Goal: Task Accomplishment & Management: Manage account settings

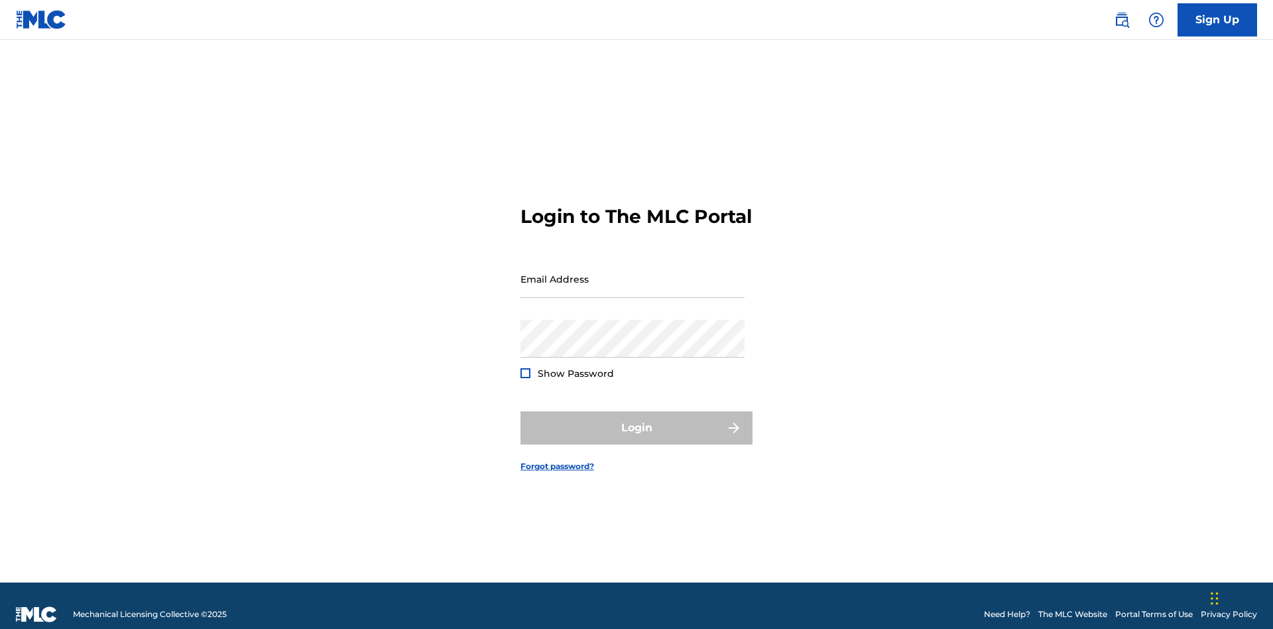
scroll to position [17, 0]
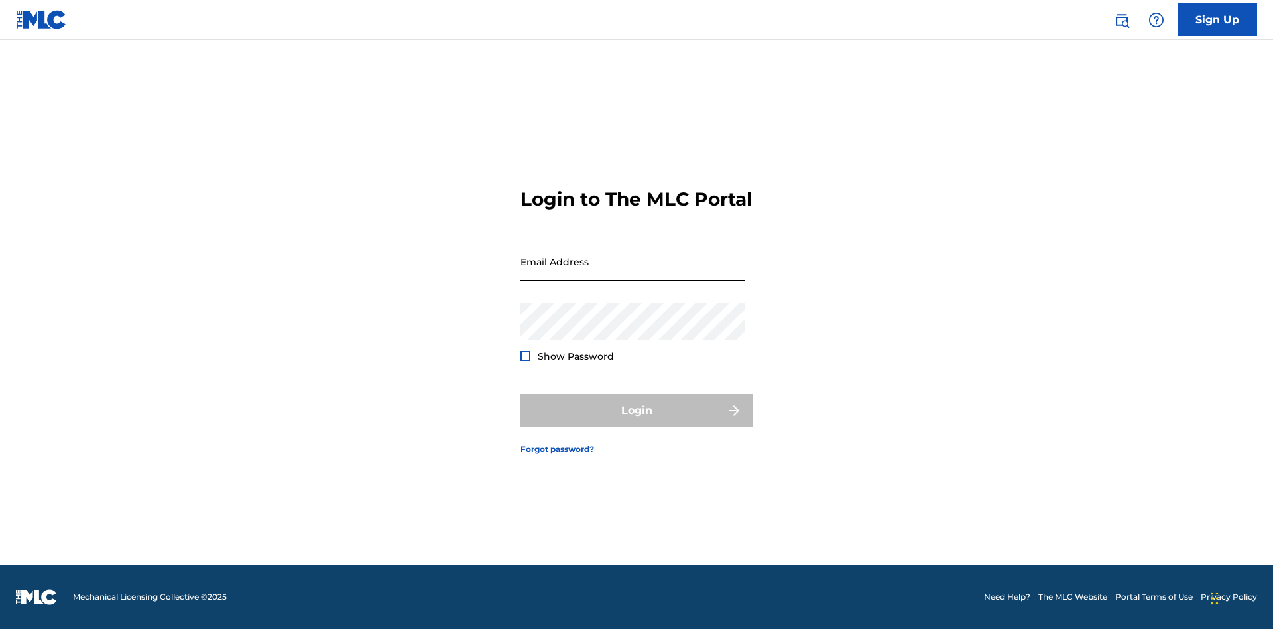
click at [633, 273] on input "Email Address" at bounding box center [633, 262] width 224 height 38
type input "Duke.McTesterson@gmail.com"
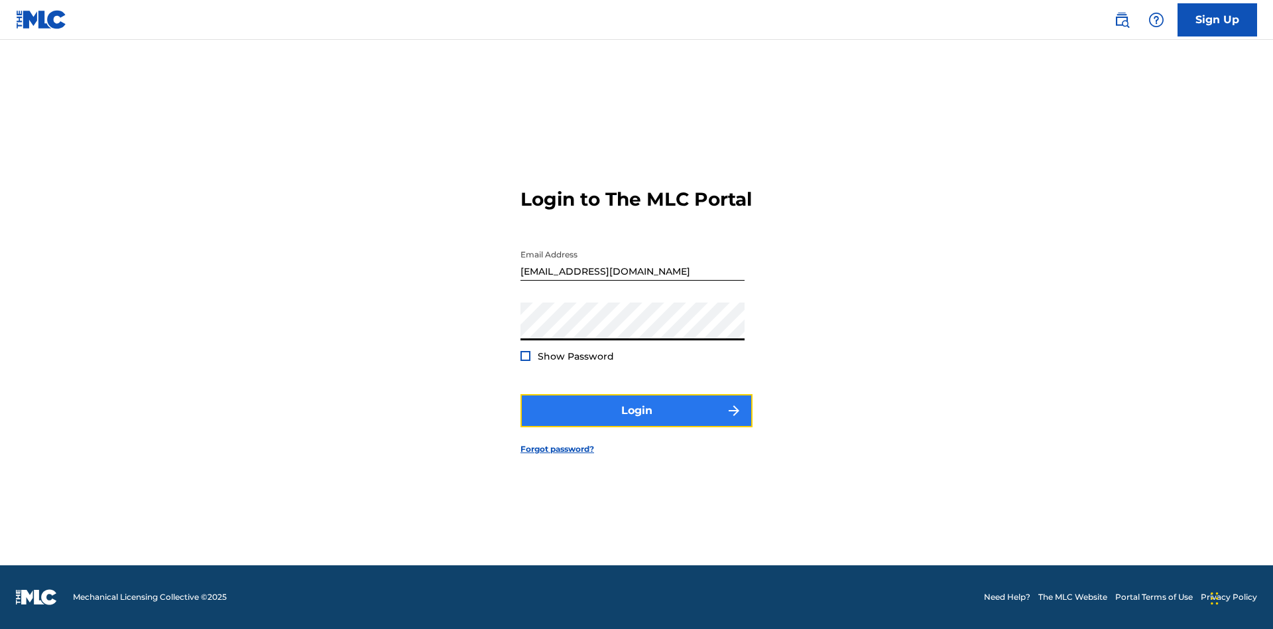
click at [637, 422] on button "Login" at bounding box center [637, 410] width 232 height 33
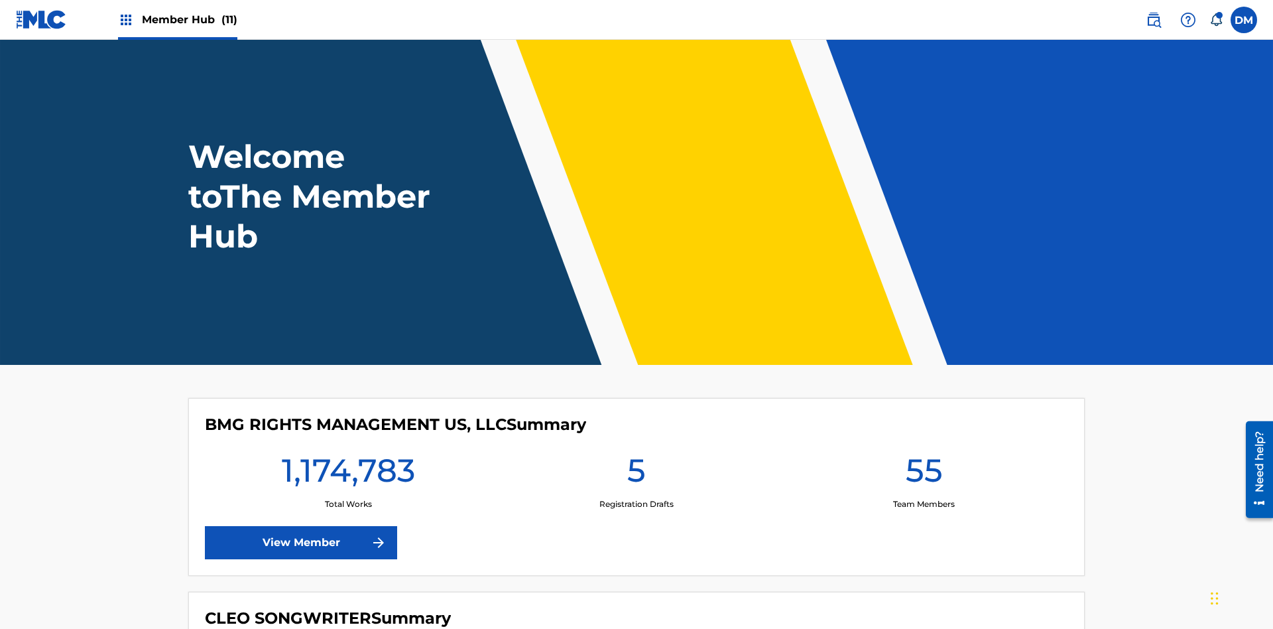
click at [189, 19] on span "Member Hub (11)" at bounding box center [190, 19] width 96 height 15
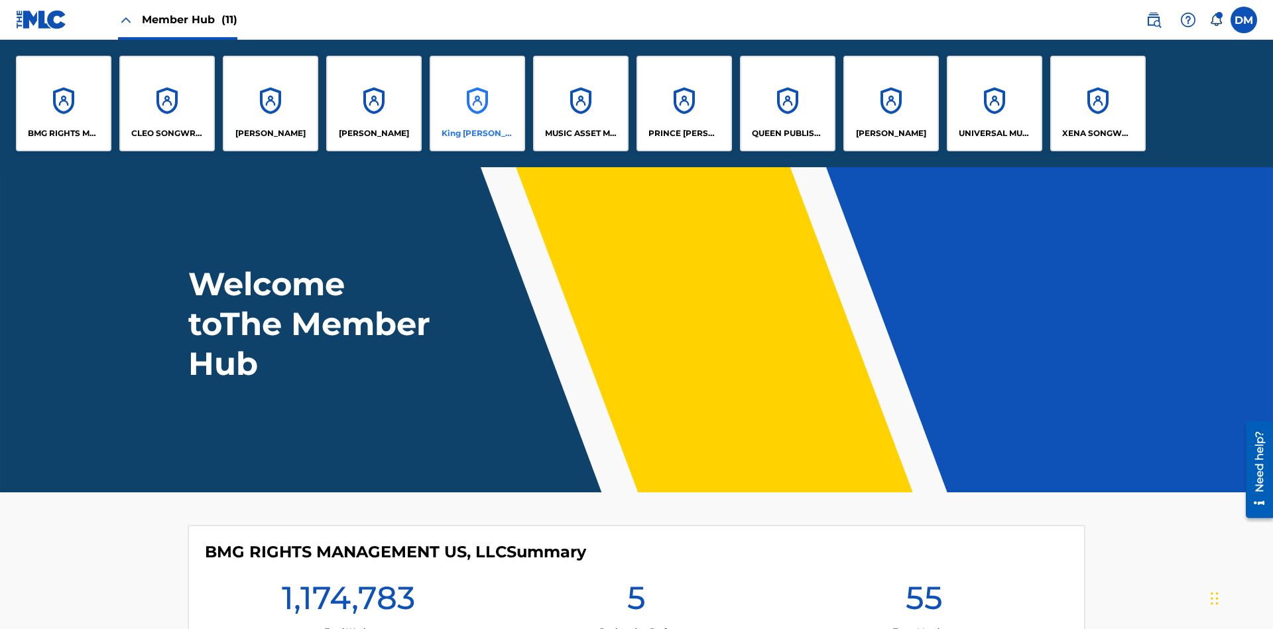
click at [477, 133] on p "King McTesterson" at bounding box center [478, 133] width 72 height 12
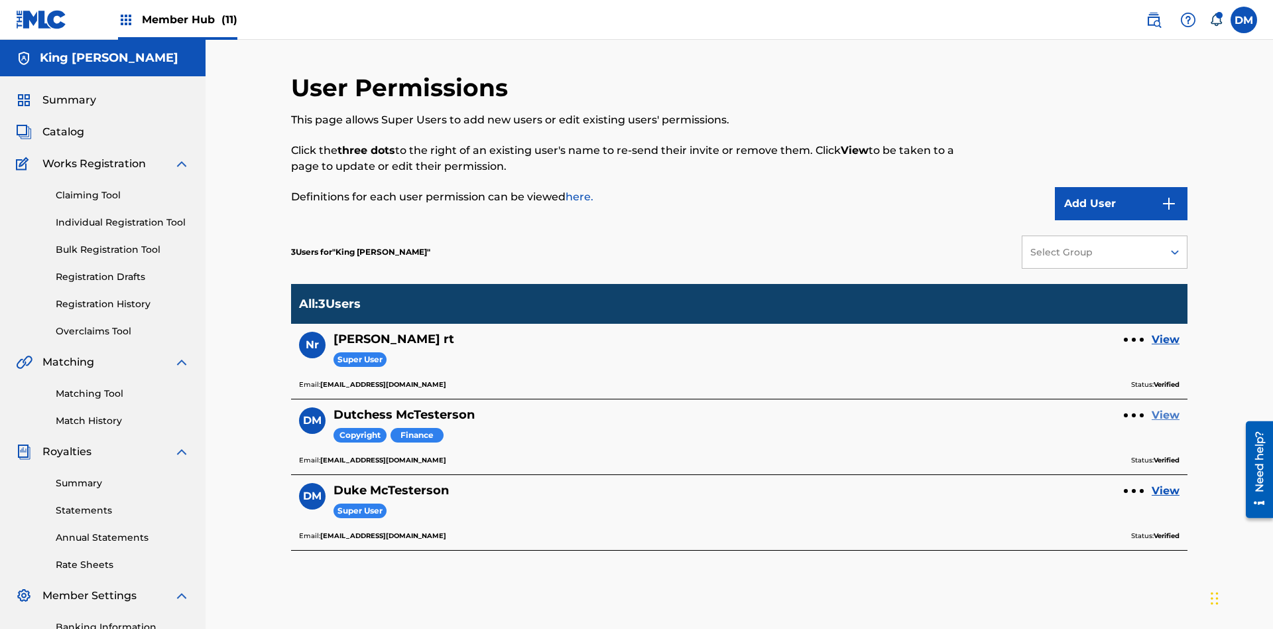
click at [1166, 407] on link "View" at bounding box center [1166, 415] width 28 height 16
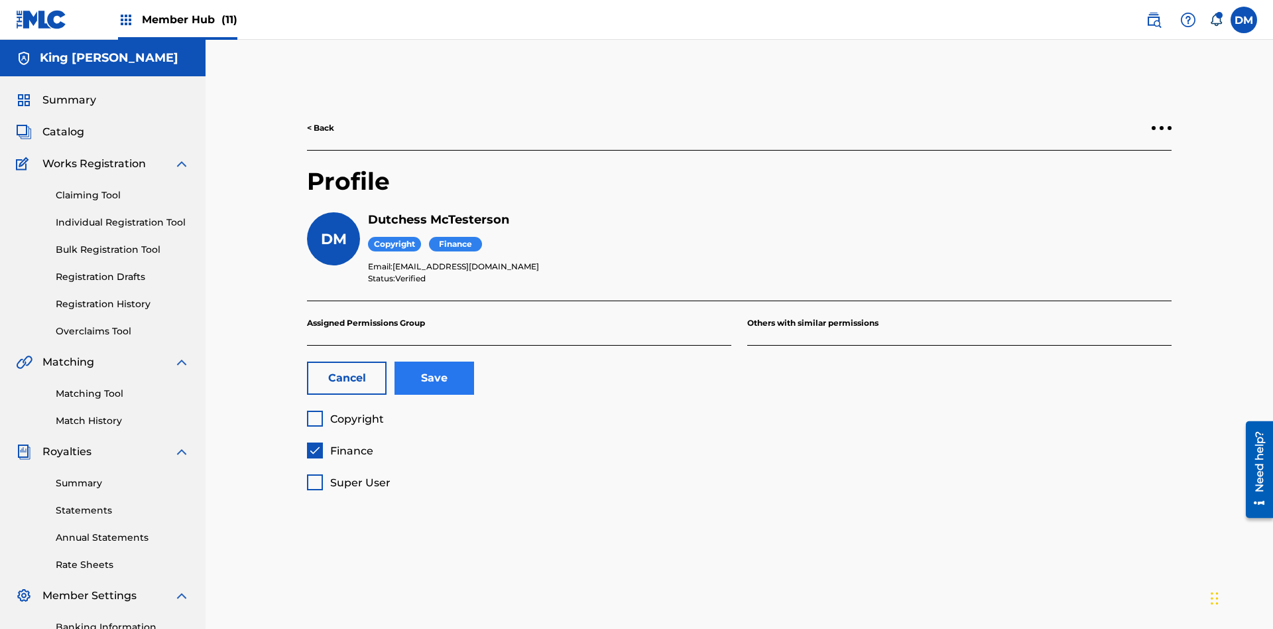
click at [340, 444] on span "Finance" at bounding box center [351, 450] width 43 height 13
click at [348, 476] on span "Super User" at bounding box center [360, 482] width 60 height 13
click at [434, 361] on button "Save" at bounding box center [435, 377] width 80 height 33
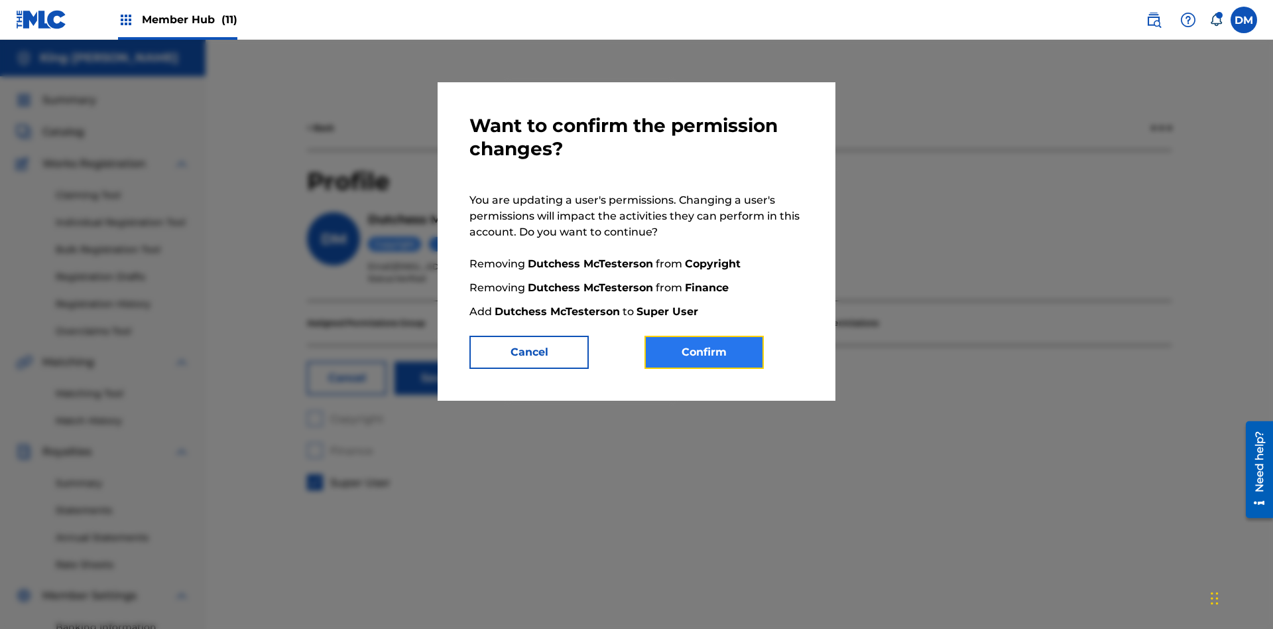
click at [704, 352] on button "Confirm" at bounding box center [704, 352] width 119 height 33
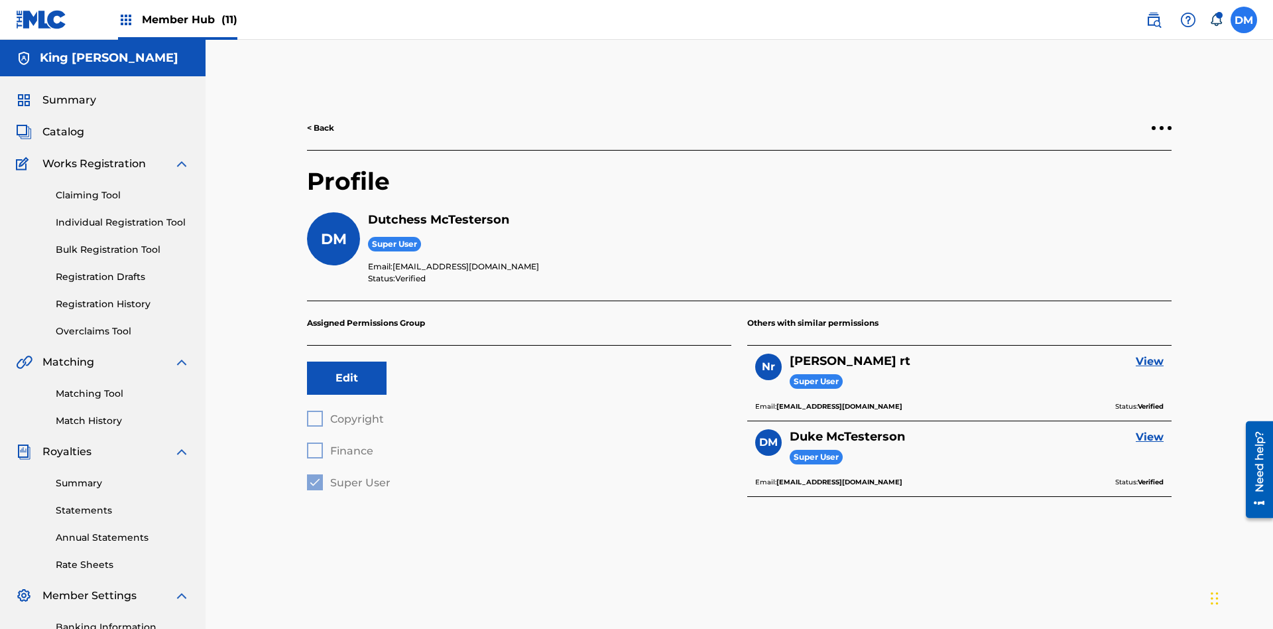
click at [1244, 19] on label at bounding box center [1244, 20] width 27 height 27
click at [1244, 20] on input "DM Duke McTesterson duke.mctesterson@gmail.com Notification Preferences Profile…" at bounding box center [1244, 20] width 0 height 0
click at [1116, 188] on p "Log out" at bounding box center [1115, 188] width 31 height 12
click at [1244, 20] on input "DM Duke McTesterson duke.mctesterson@gmail.com Notification Preferences Profile…" at bounding box center [1244, 20] width 0 height 0
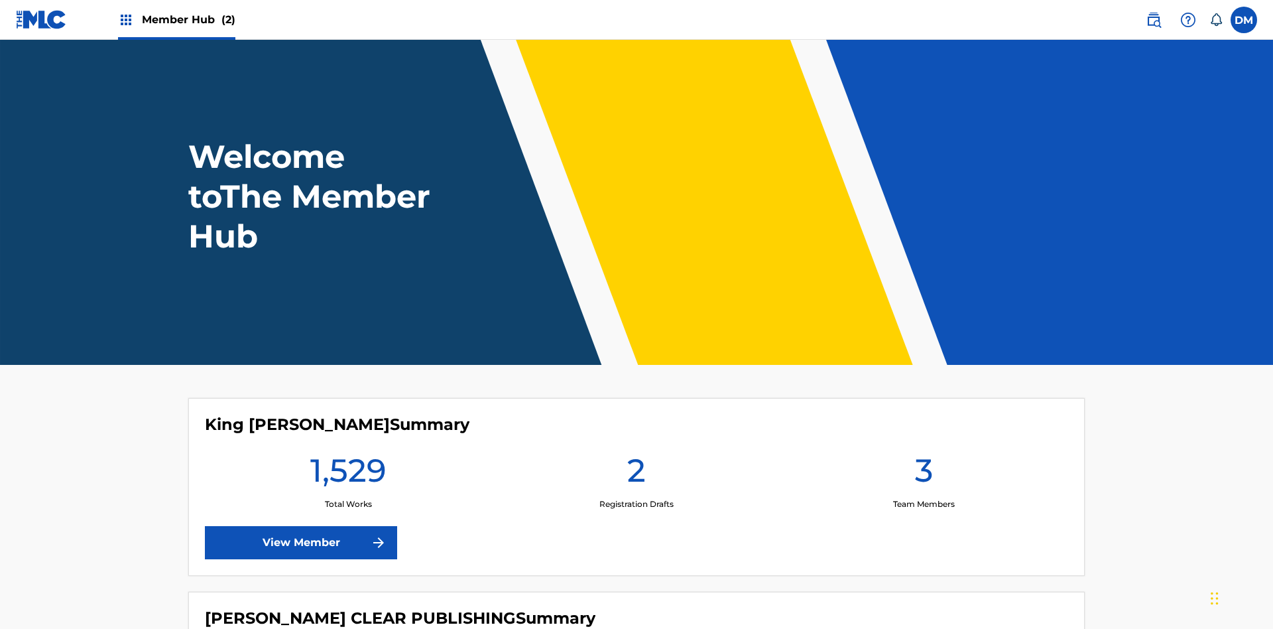
click at [188, 19] on span "Member Hub (2)" at bounding box center [189, 19] width 94 height 15
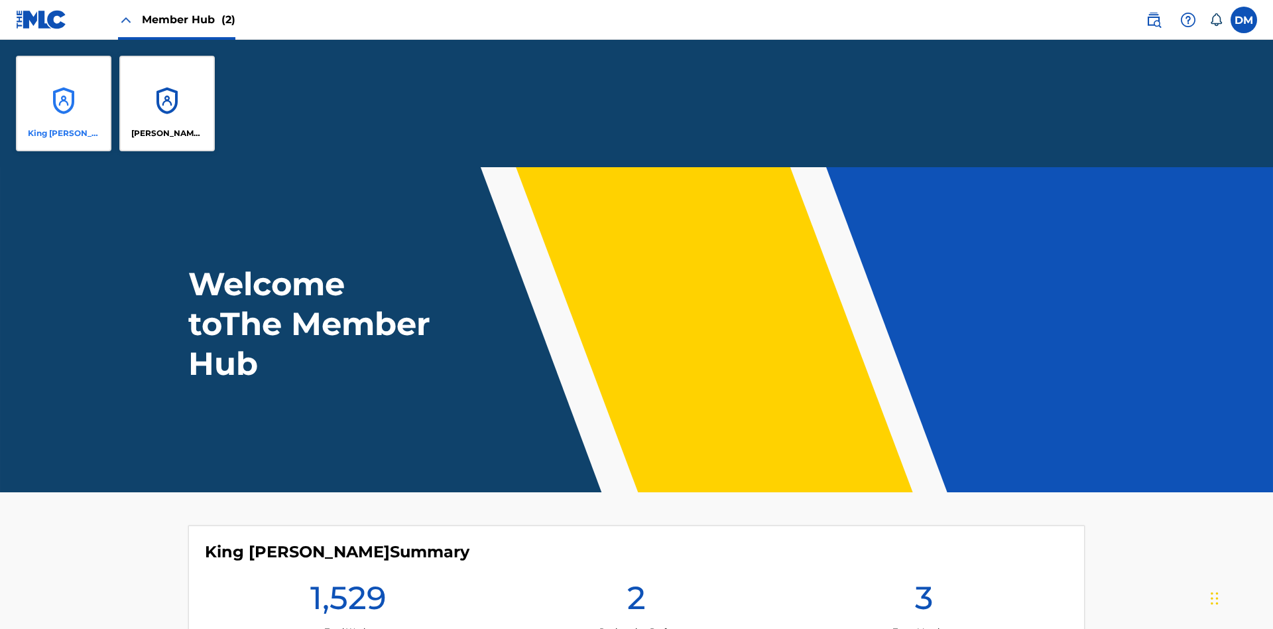
click at [64, 133] on p "King [PERSON_NAME]" at bounding box center [64, 133] width 72 height 12
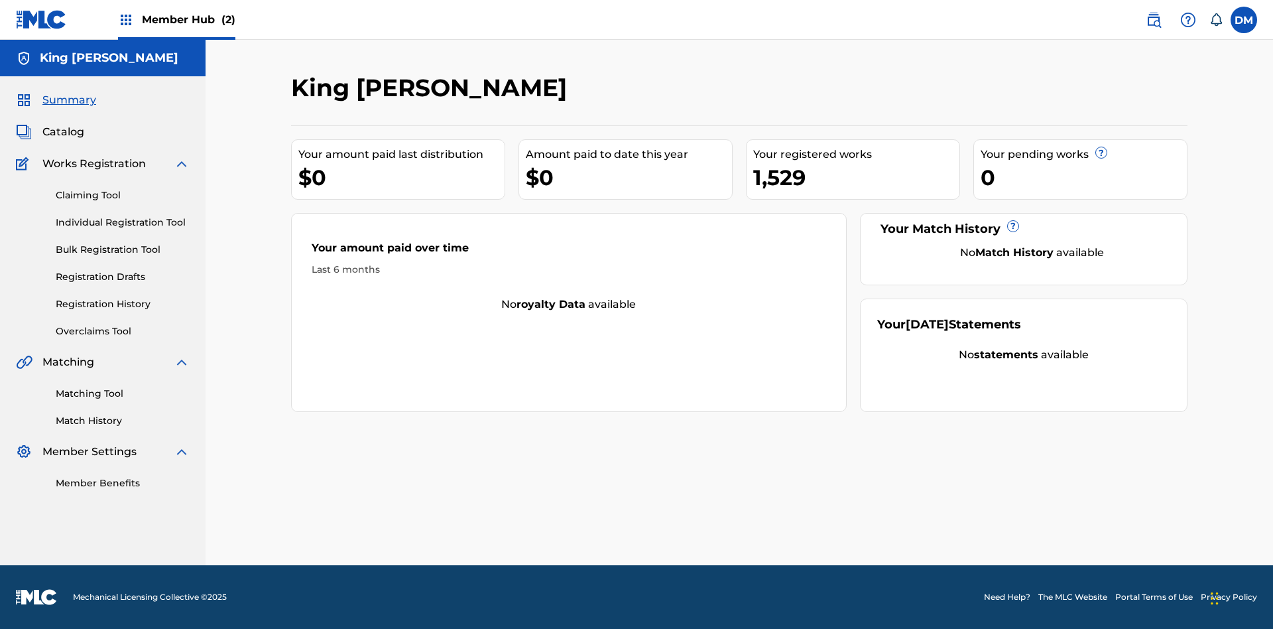
click at [68, 100] on span "Summary" at bounding box center [69, 100] width 54 height 16
click at [123, 393] on link "Matching Tool" at bounding box center [123, 394] width 134 height 14
click at [123, 420] on link "Match History" at bounding box center [123, 421] width 134 height 14
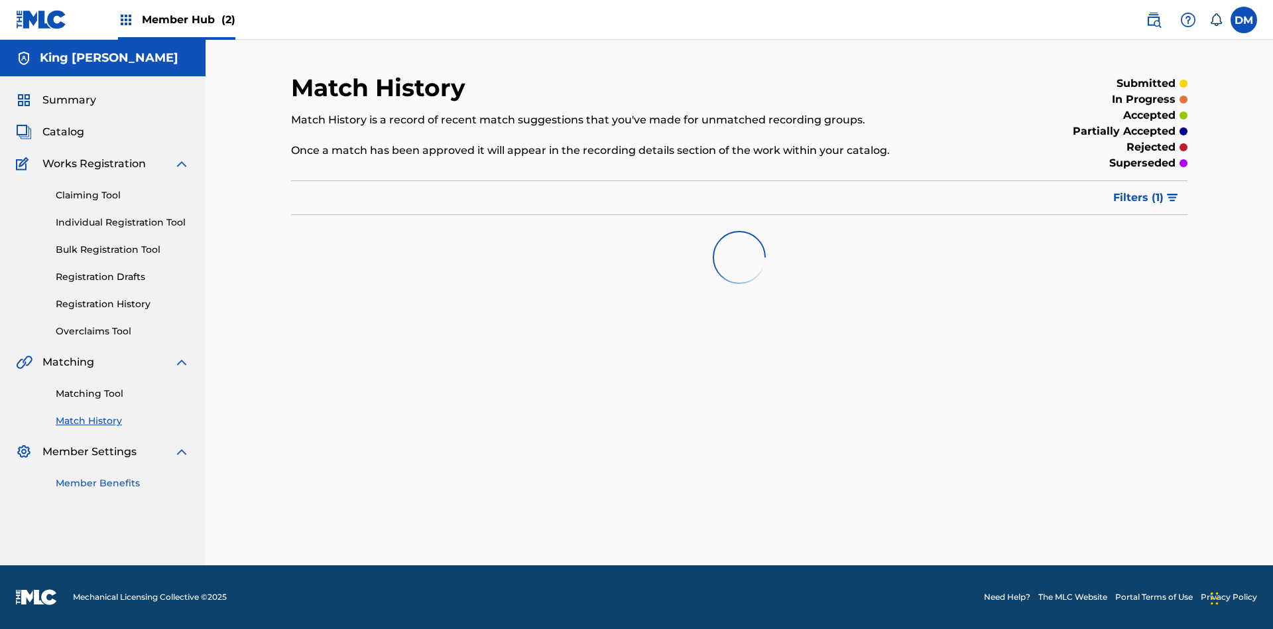
click at [123, 483] on link "Member Benefits" at bounding box center [123, 483] width 134 height 14
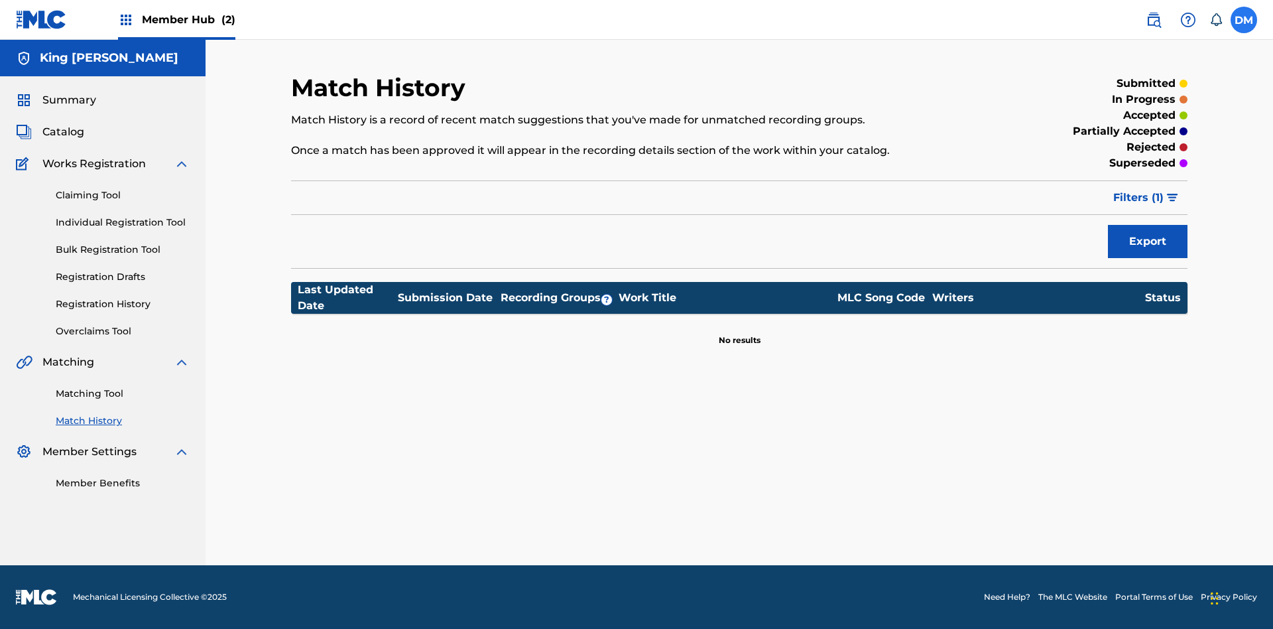
click at [1244, 19] on label at bounding box center [1244, 20] width 27 height 27
click at [1244, 20] on input "DM Dutchess McTesterson dutchess.mctesterson@gmail.com Notification Preferences…" at bounding box center [1244, 20] width 0 height 0
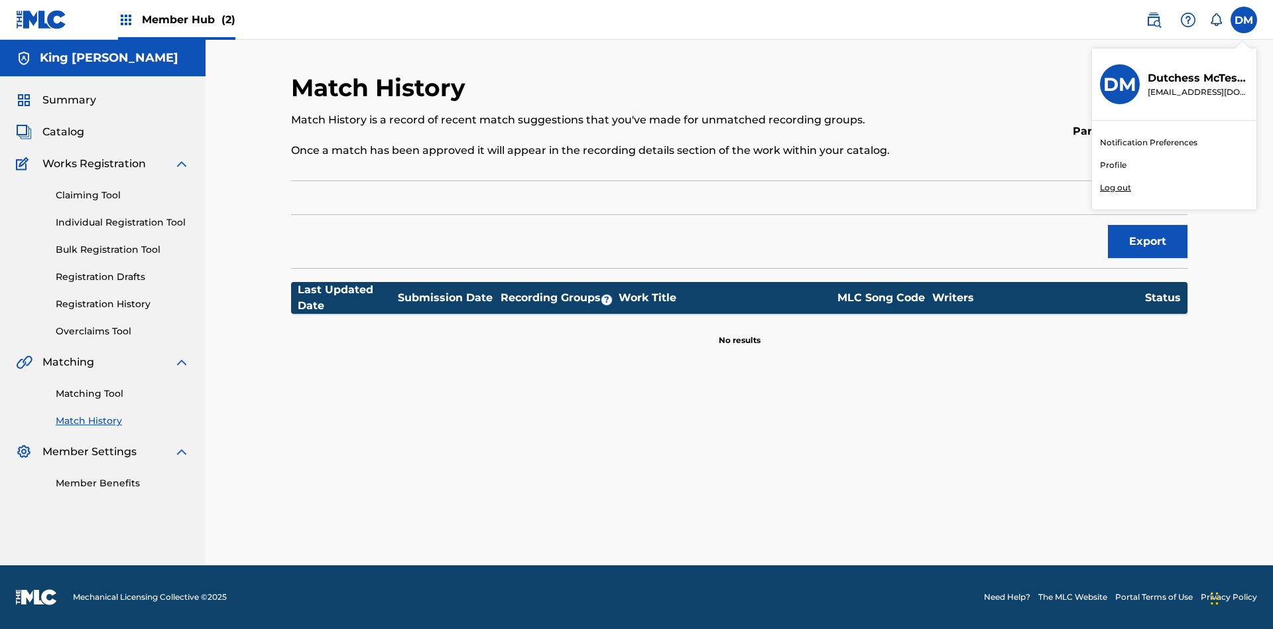
click at [1116, 188] on p "Log out" at bounding box center [1115, 188] width 31 height 12
click at [1244, 20] on input "DM Dutchess McTesterson dutchess.mctesterson@gmail.com Notification Preferences…" at bounding box center [1244, 20] width 0 height 0
